Goal: Transaction & Acquisition: Download file/media

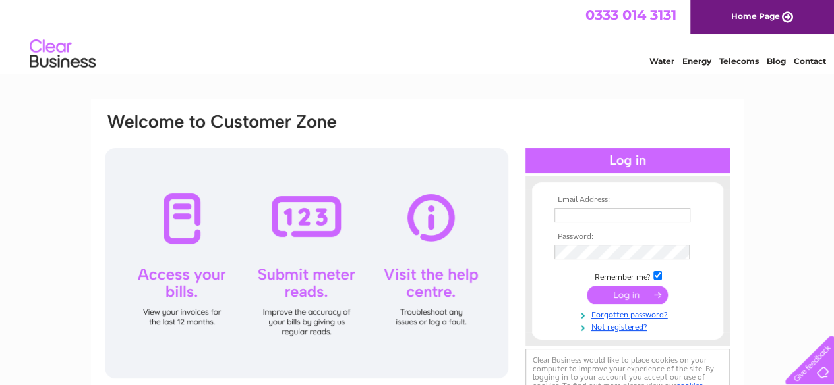
click at [602, 212] on input "text" at bounding box center [622, 215] width 136 height 14
type input "accounts@thisiscodebase.com"
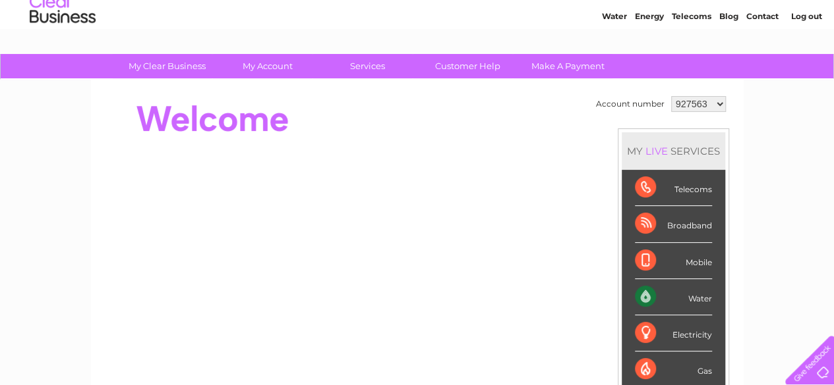
scroll to position [66, 0]
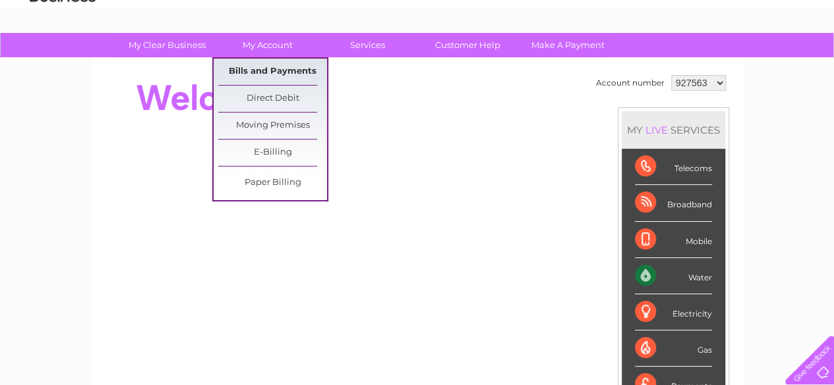
click at [281, 71] on link "Bills and Payments" at bounding box center [272, 72] width 109 height 26
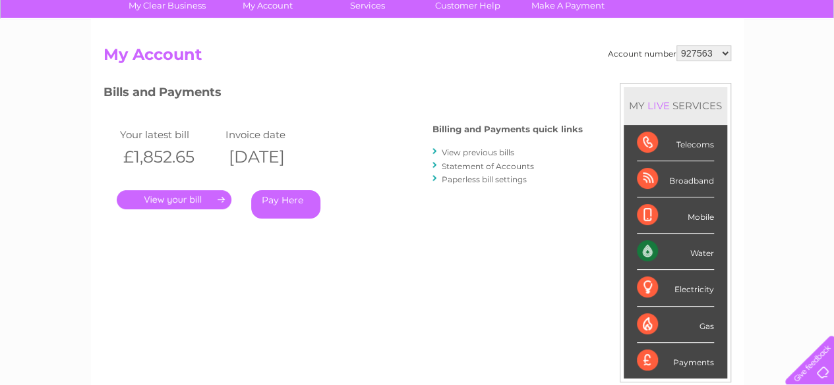
scroll to position [132, 0]
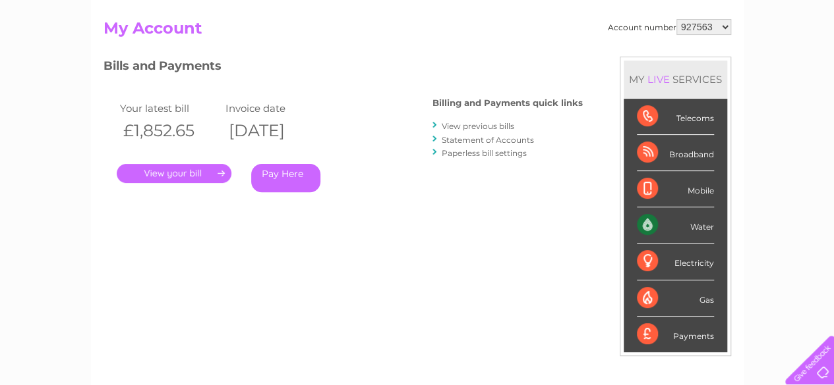
click at [217, 173] on link "." at bounding box center [174, 173] width 115 height 19
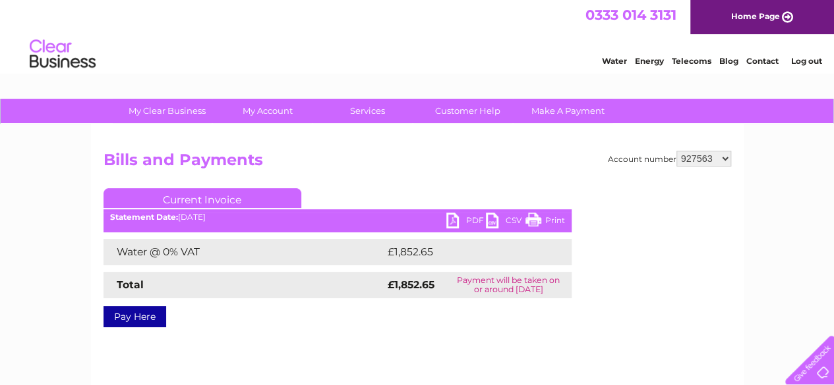
click at [470, 221] on link "PDF" at bounding box center [466, 222] width 40 height 19
click at [717, 157] on select "927563 1149822" at bounding box center [703, 159] width 55 height 16
select select "1149822"
click at [677, 151] on select "927563 1149822" at bounding box center [703, 159] width 55 height 16
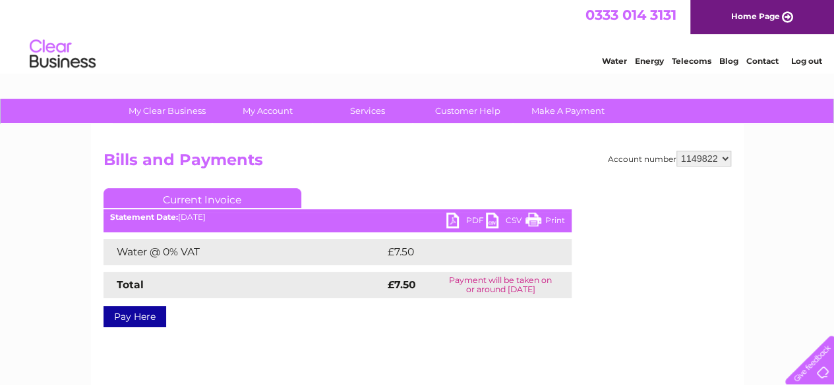
click at [468, 217] on link "PDF" at bounding box center [466, 222] width 40 height 19
